Goal: Information Seeking & Learning: Learn about a topic

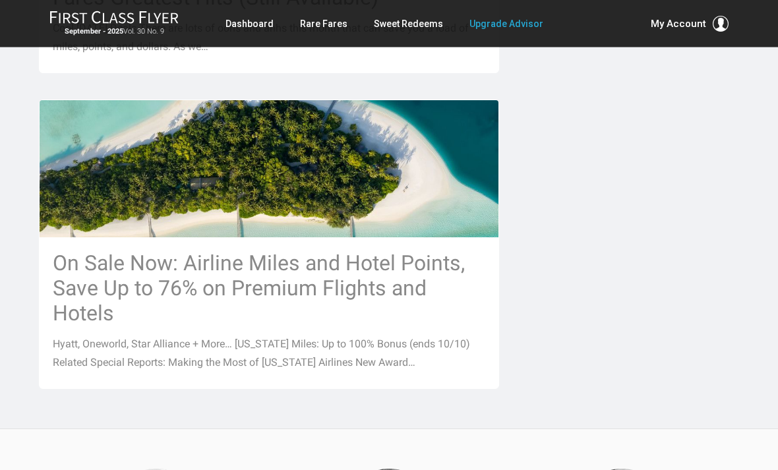
scroll to position [1452, 0]
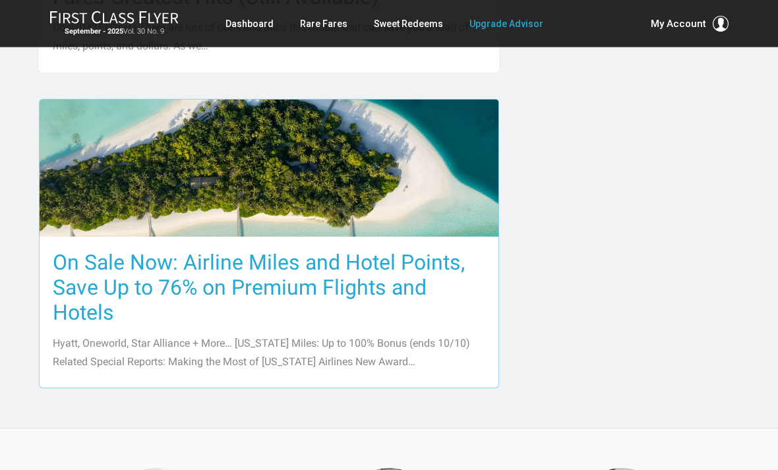
click at [85, 264] on h3 "On Sale Now: Airline Miles and Hotel Points, Save Up to 76% on Premium Flights …" at bounding box center [269, 288] width 433 height 75
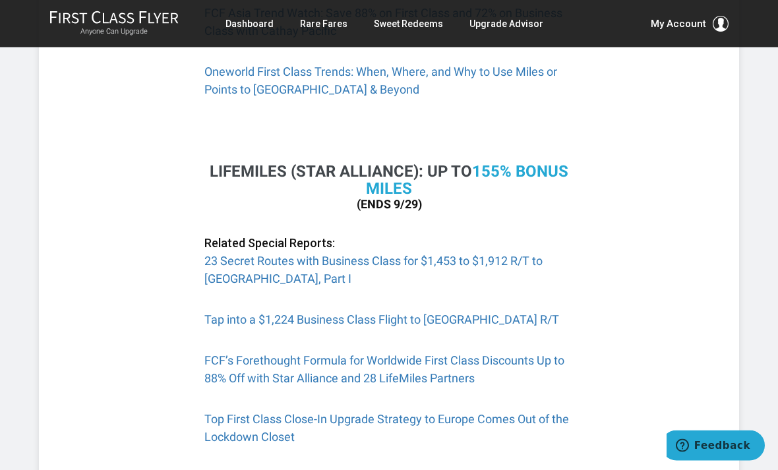
scroll to position [914, 0]
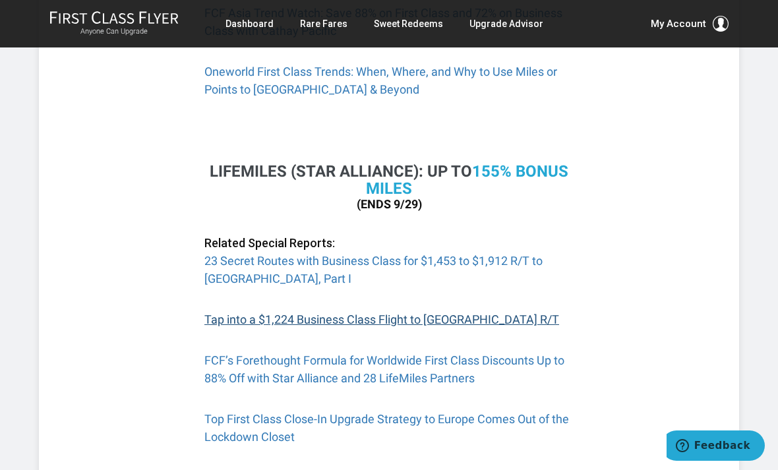
click at [230, 313] on link "Tap into a $1,224 Business Class Flight to Europe R/T" at bounding box center [381, 320] width 355 height 14
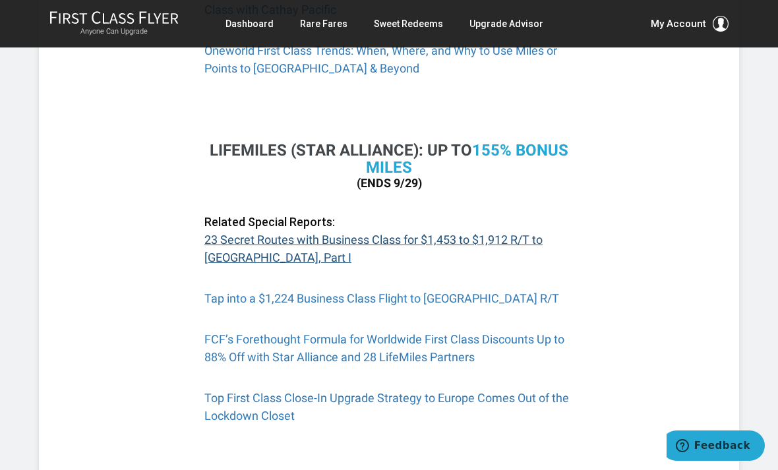
click at [213, 239] on link "23 Secret Routes with Business Class for $1,453 to $1,912 R/T to Europe, Part I" at bounding box center [373, 249] width 338 height 32
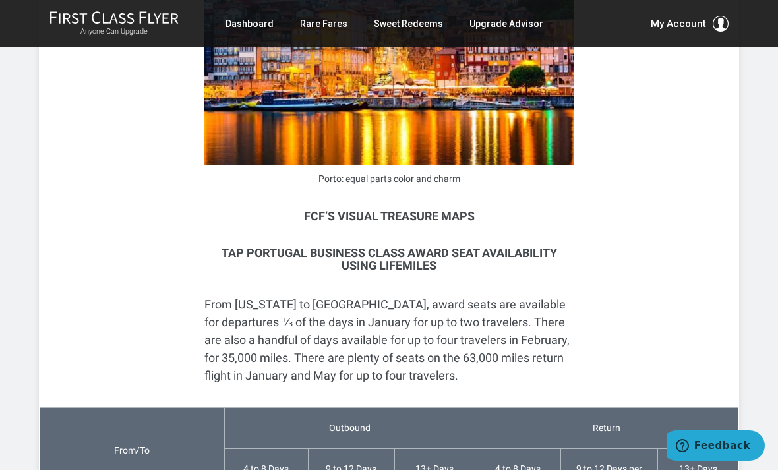
scroll to position [3585, 0]
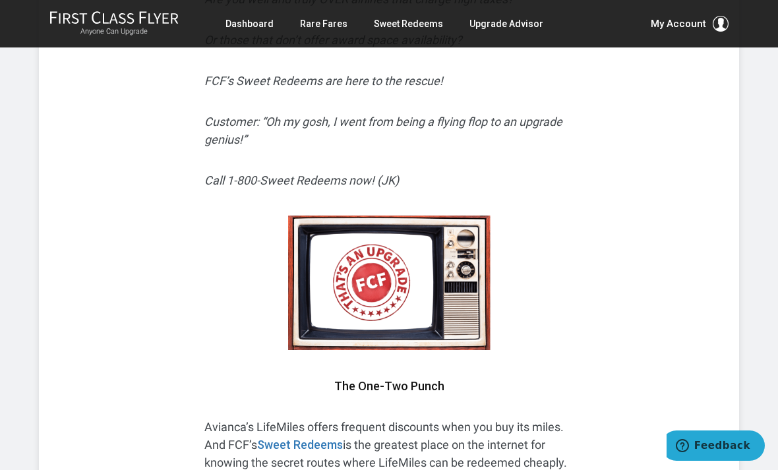
scroll to position [609, 0]
